Goal: Obtain resource: Download file/media

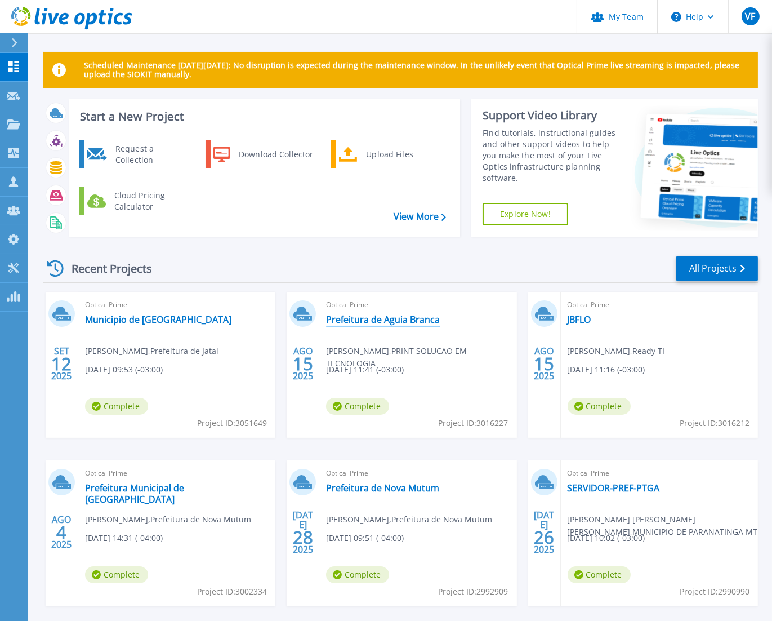
click at [380, 319] on link "Prefeitura de Aguia Branca" at bounding box center [383, 319] width 114 height 11
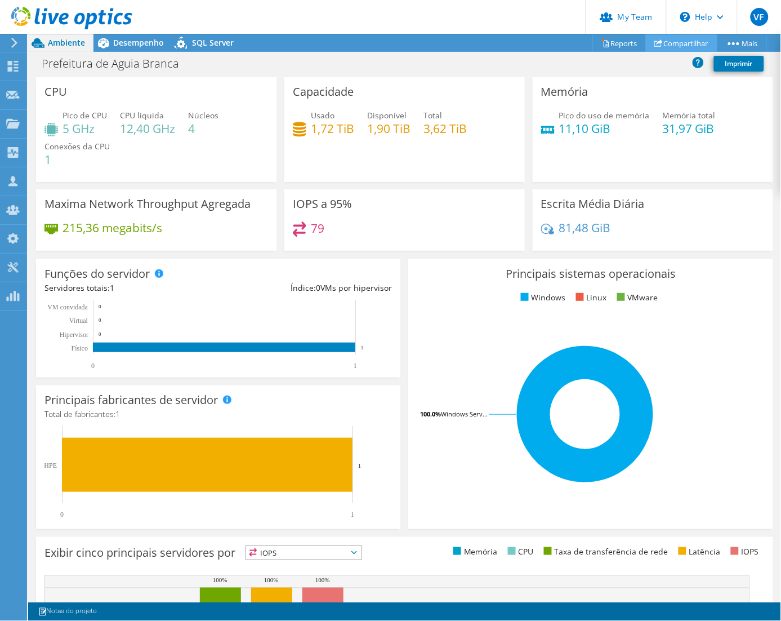
click at [699, 42] on link "Compartilhar" at bounding box center [682, 42] width 72 height 17
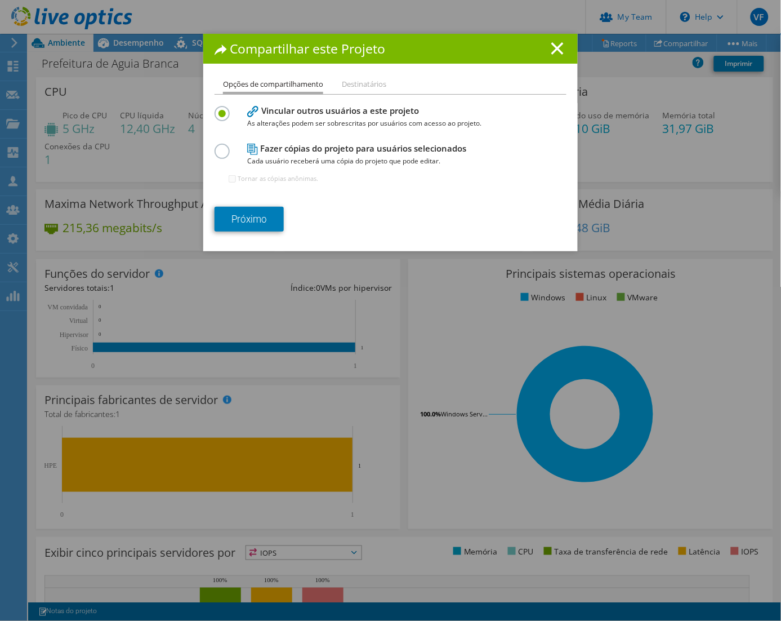
click at [346, 83] on li "Destinatários" at bounding box center [364, 85] width 45 height 14
drag, startPoint x: 555, startPoint y: 46, endPoint x: 545, endPoint y: 50, distance: 11.4
click at [545, 49] on h1 "Compartilhar este Projeto" at bounding box center [391, 48] width 352 height 13
click at [552, 44] on line at bounding box center [557, 48] width 11 height 11
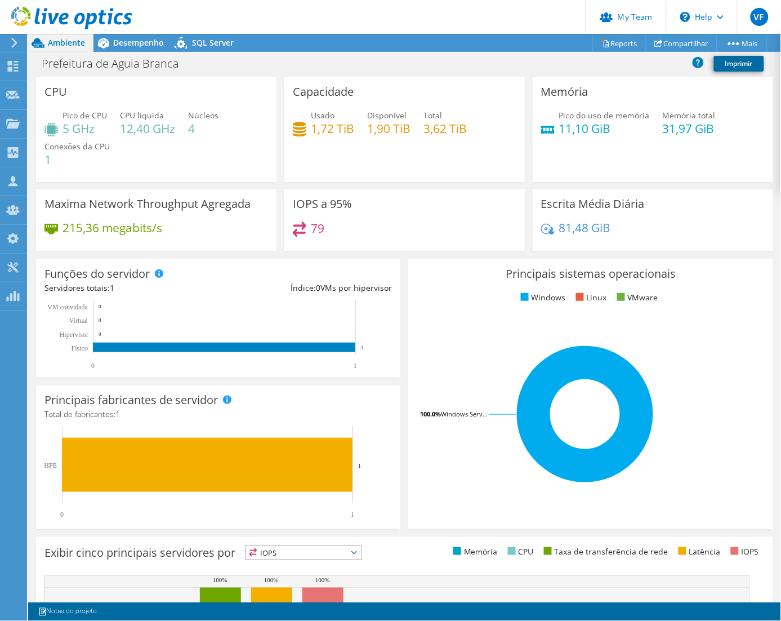
click at [740, 61] on link "Imprimir" at bounding box center [739, 64] width 50 height 16
click at [605, 48] on link "Reports" at bounding box center [620, 42] width 54 height 17
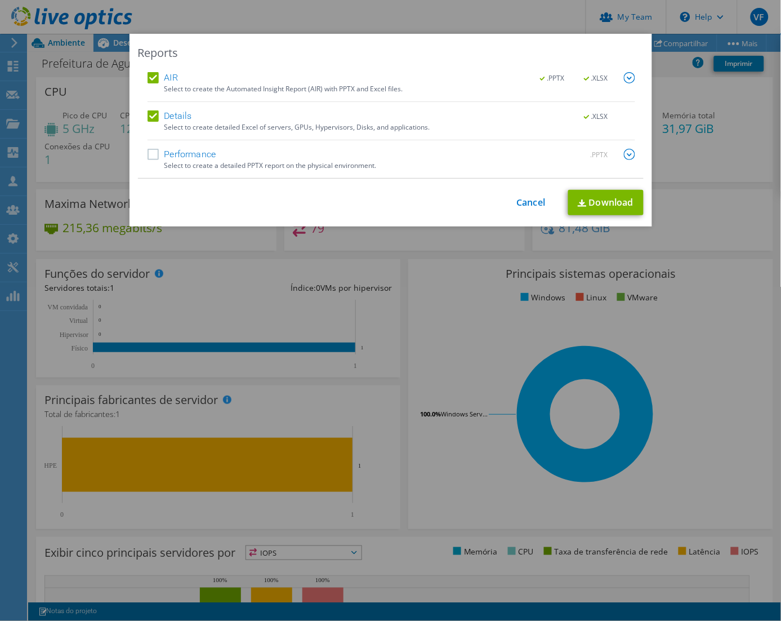
click at [149, 151] on label "Performance" at bounding box center [182, 154] width 69 height 11
click at [0, 0] on input "Performance" at bounding box center [0, 0] width 0 height 0
click at [590, 207] on link "Download" at bounding box center [605, 202] width 75 height 25
